Goal: Task Accomplishment & Management: Use online tool/utility

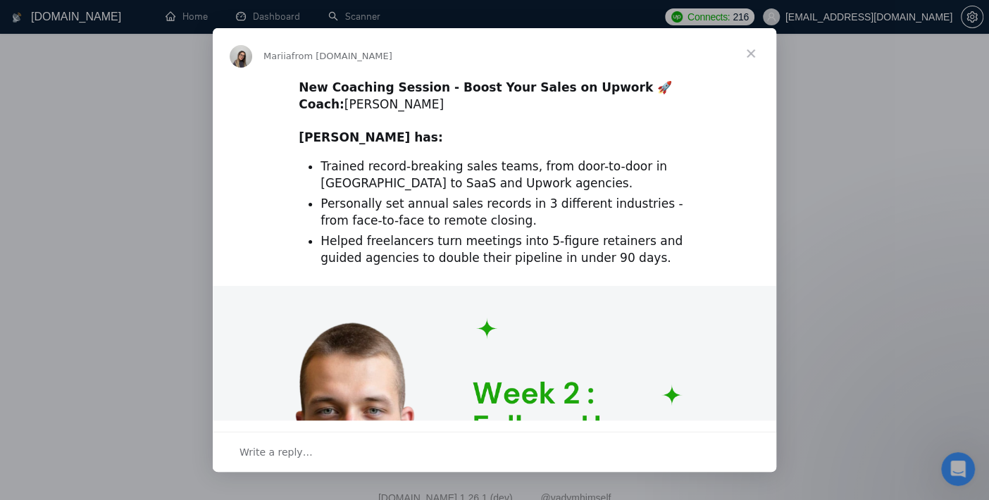
click at [749, 43] on span "Close" at bounding box center [751, 53] width 51 height 51
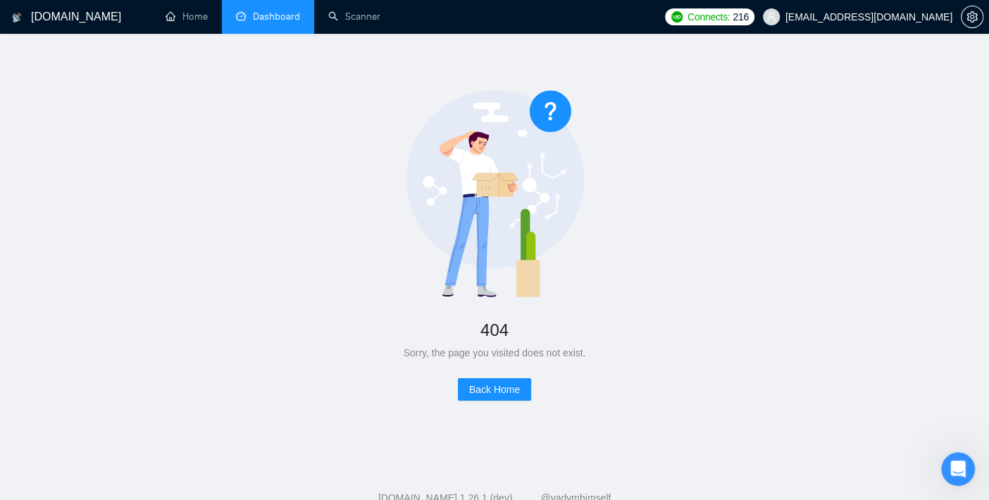
click at [281, 20] on link "Dashboard" at bounding box center [268, 17] width 64 height 12
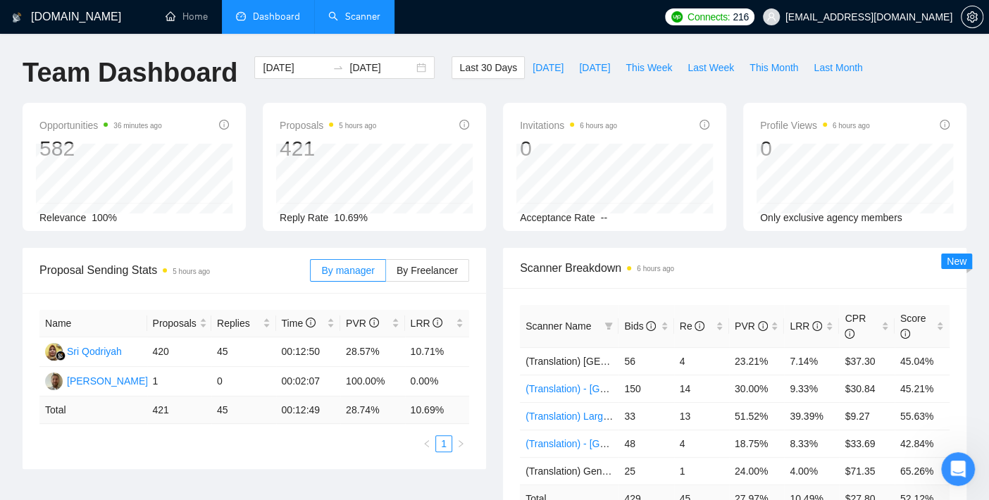
click at [358, 15] on link "Scanner" at bounding box center [354, 17] width 52 height 12
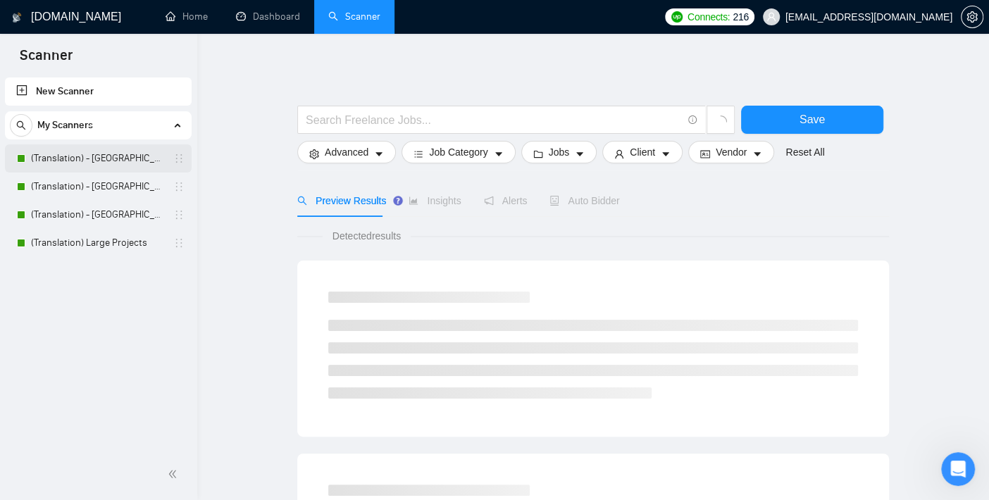
click at [113, 151] on link "(Translation) - [GEOGRAPHIC_DATA]" at bounding box center [98, 158] width 134 height 28
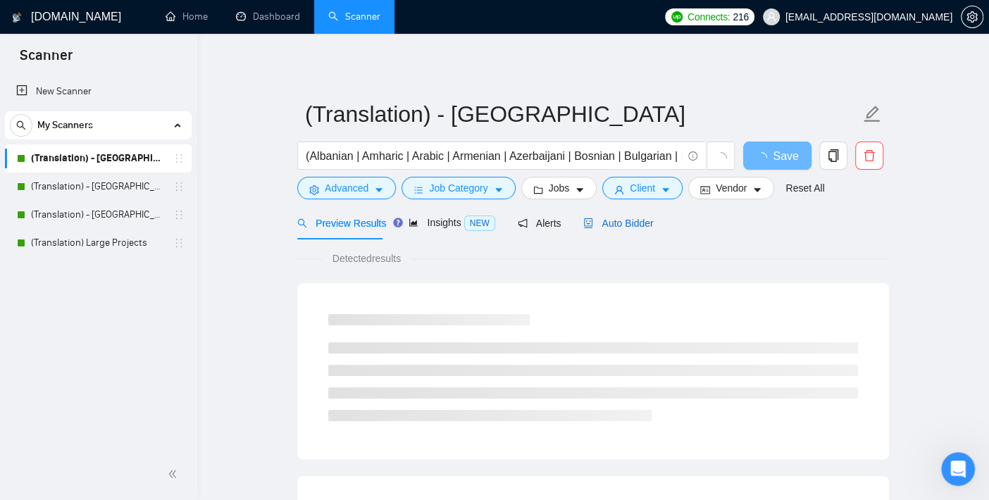
click at [597, 222] on span "Auto Bidder" at bounding box center [618, 223] width 70 height 11
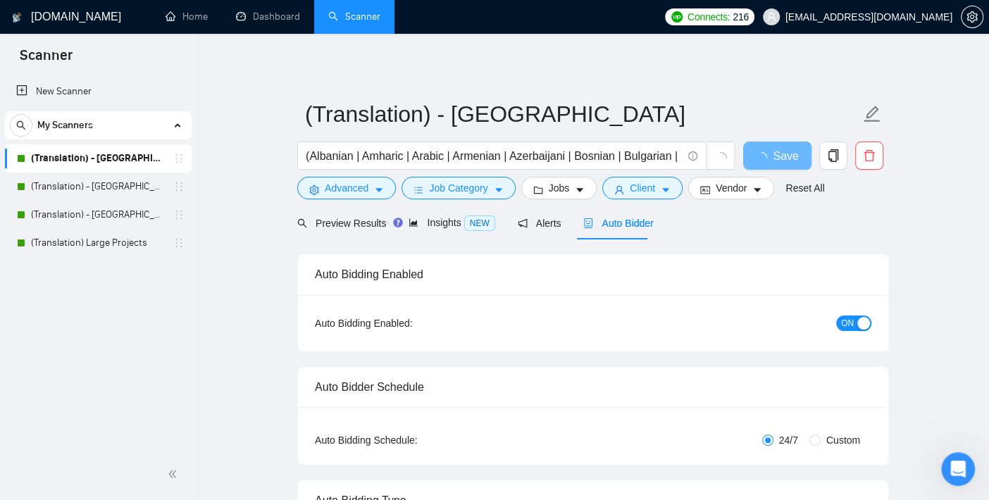
checkbox input "true"
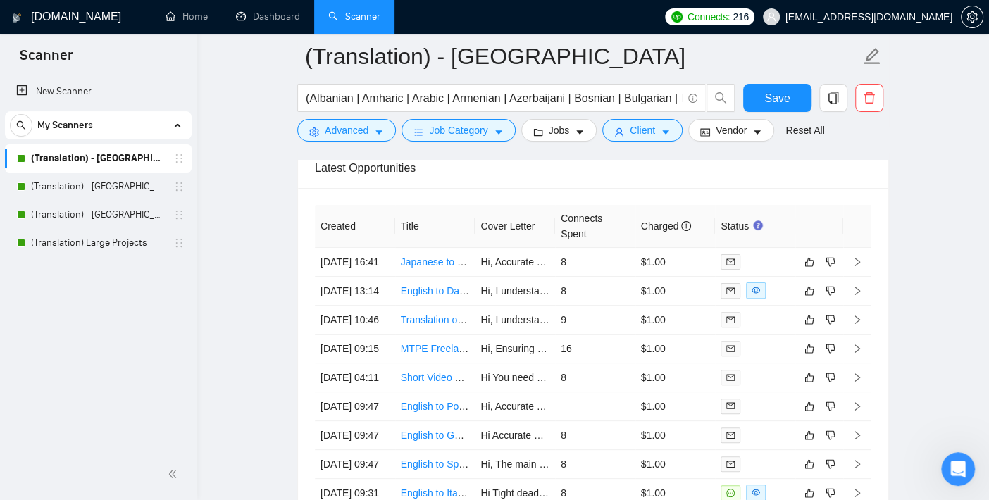
scroll to position [3522, 0]
